Goal: Task Accomplishment & Management: Use online tool/utility

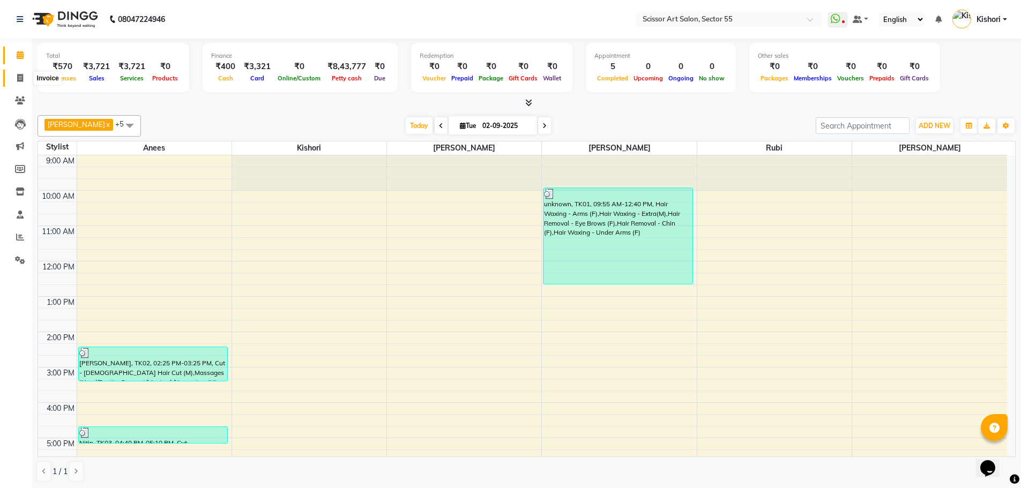
click at [14, 81] on span at bounding box center [20, 78] width 19 height 12
select select "service"
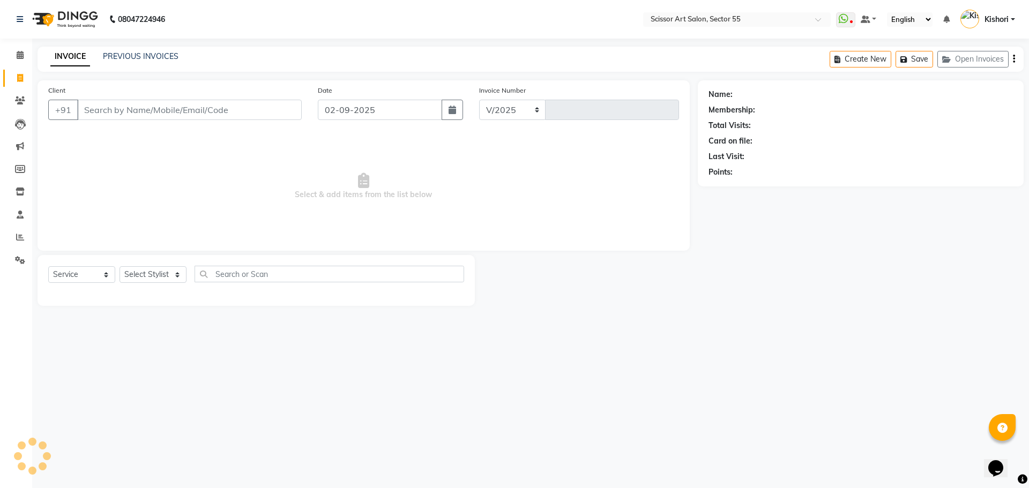
select select "4753"
type input "1272"
